Goal: Task Accomplishment & Management: Use online tool/utility

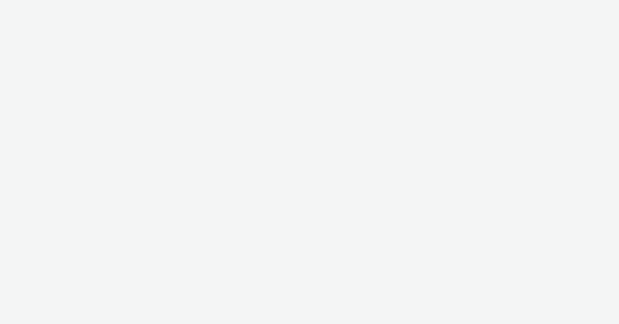
select select "b626f941-834b-427f-b453-0a2b95f57350"
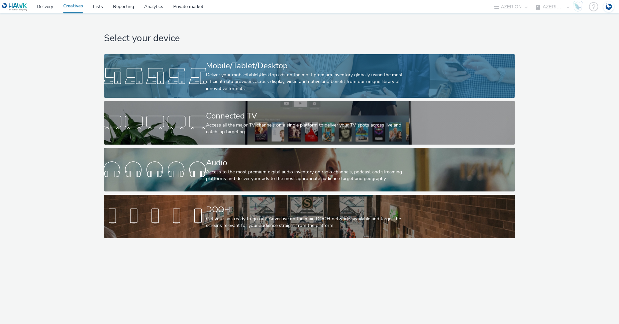
click at [259, 77] on div "Deliver your mobile/tablet/desktop ads on the most premium inventory globally u…" at bounding box center [308, 82] width 204 height 20
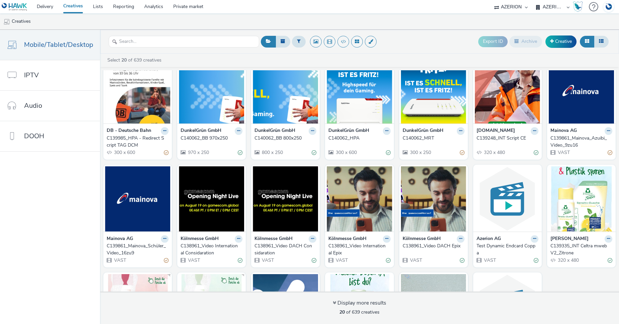
scroll to position [12, 0]
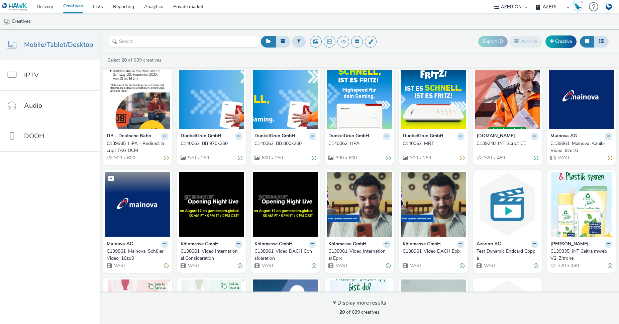
click at [128, 224] on img at bounding box center [137, 204] width 65 height 65
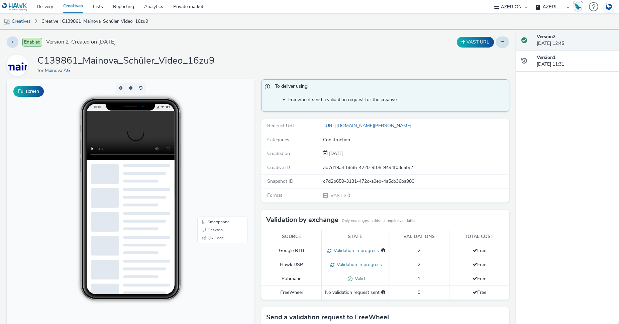
scroll to position [81, 0]
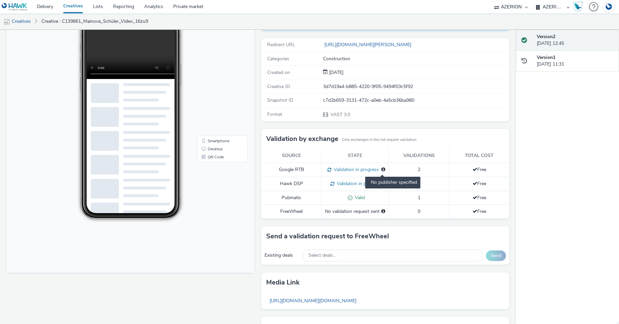
click at [381, 172] on icon at bounding box center [383, 169] width 4 height 5
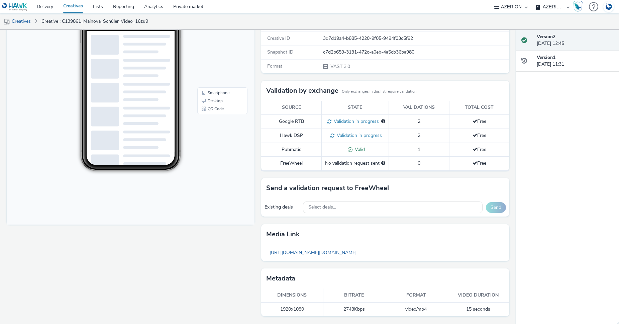
scroll to position [0, 0]
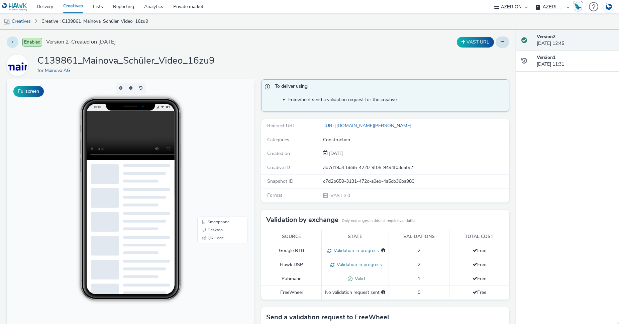
click at [11, 42] on button at bounding box center [13, 41] width 12 height 11
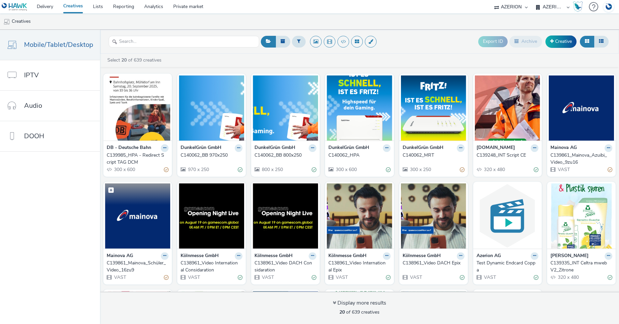
click at [119, 219] on img at bounding box center [137, 215] width 65 height 65
